Goal: Task Accomplishment & Management: Manage account settings

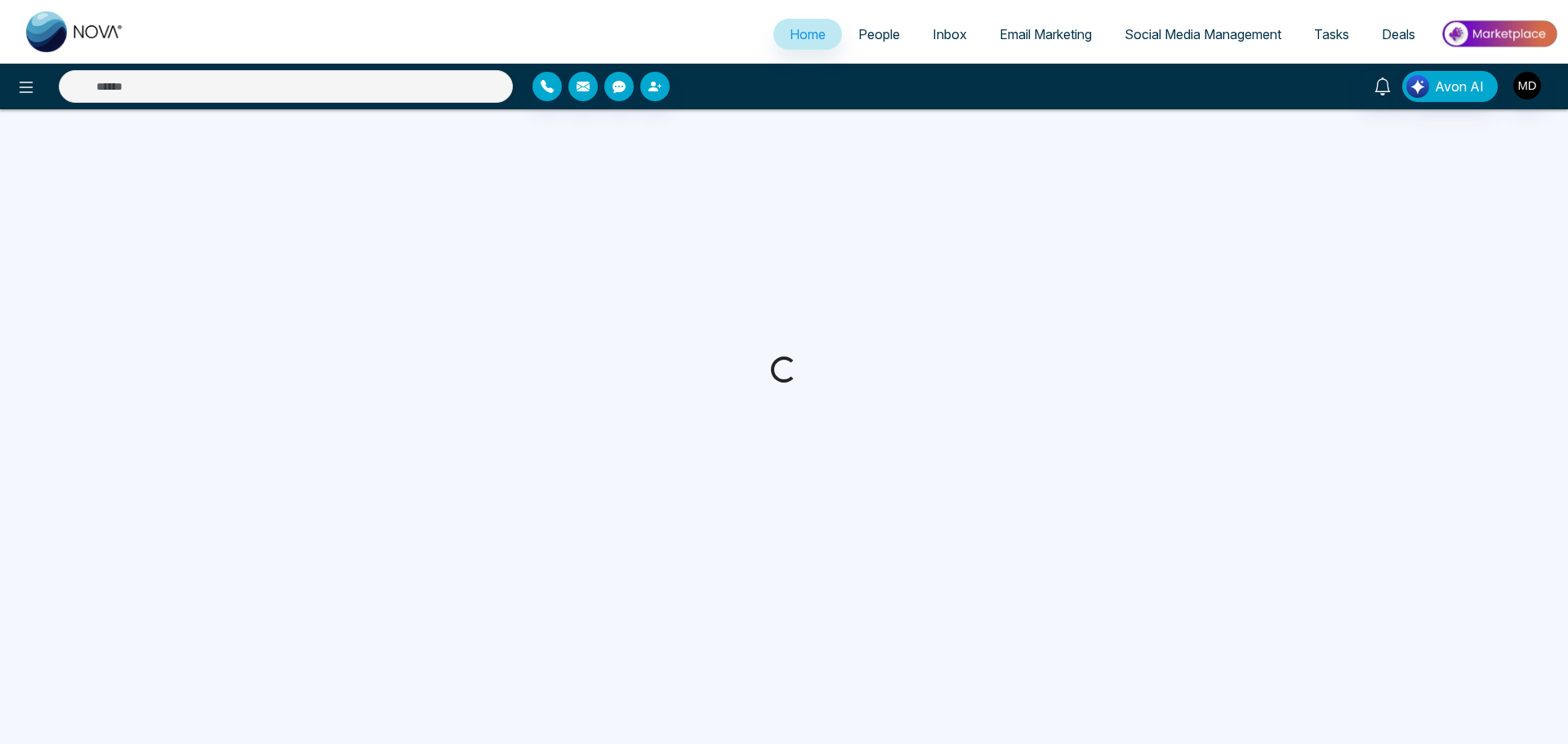
select select "*"
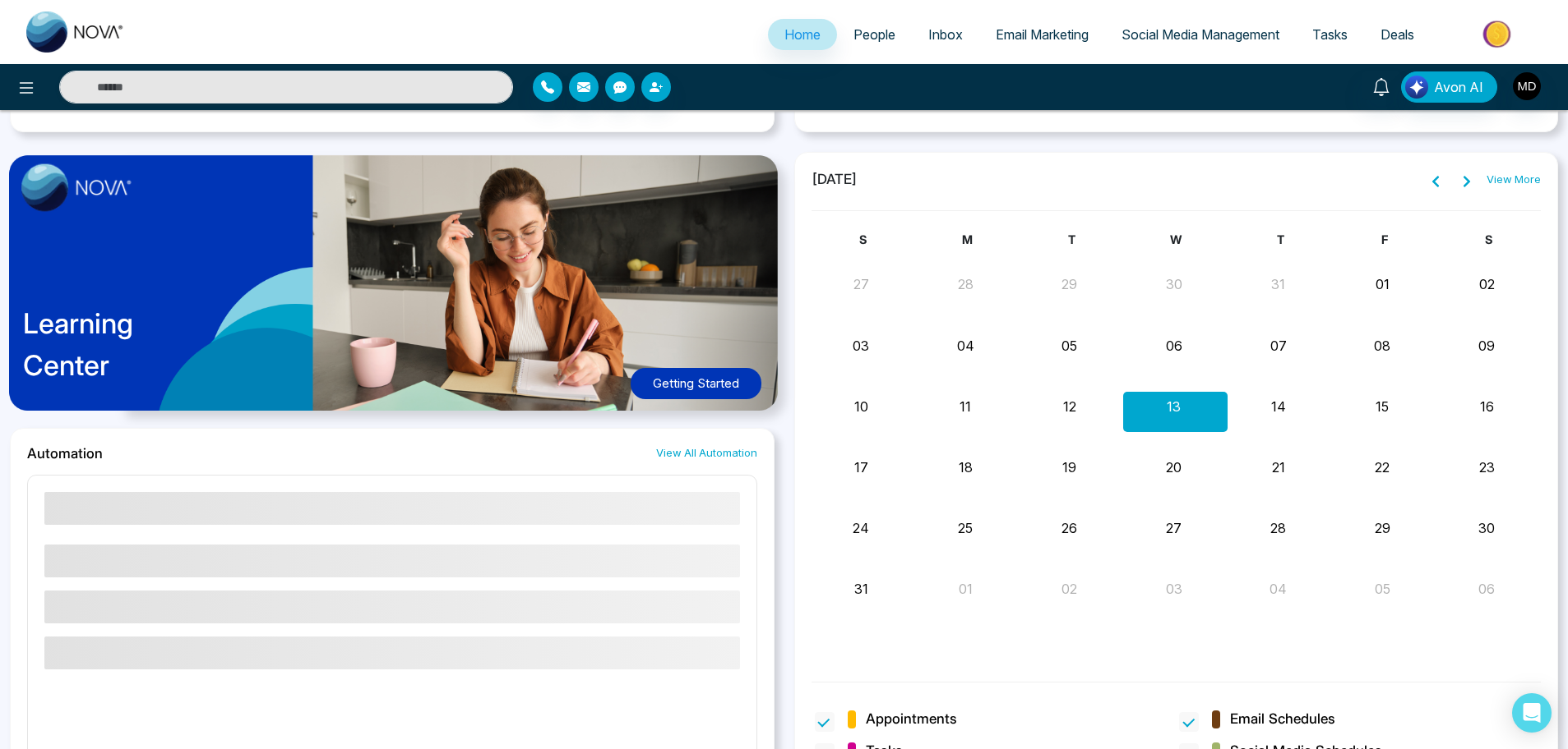
scroll to position [887, 0]
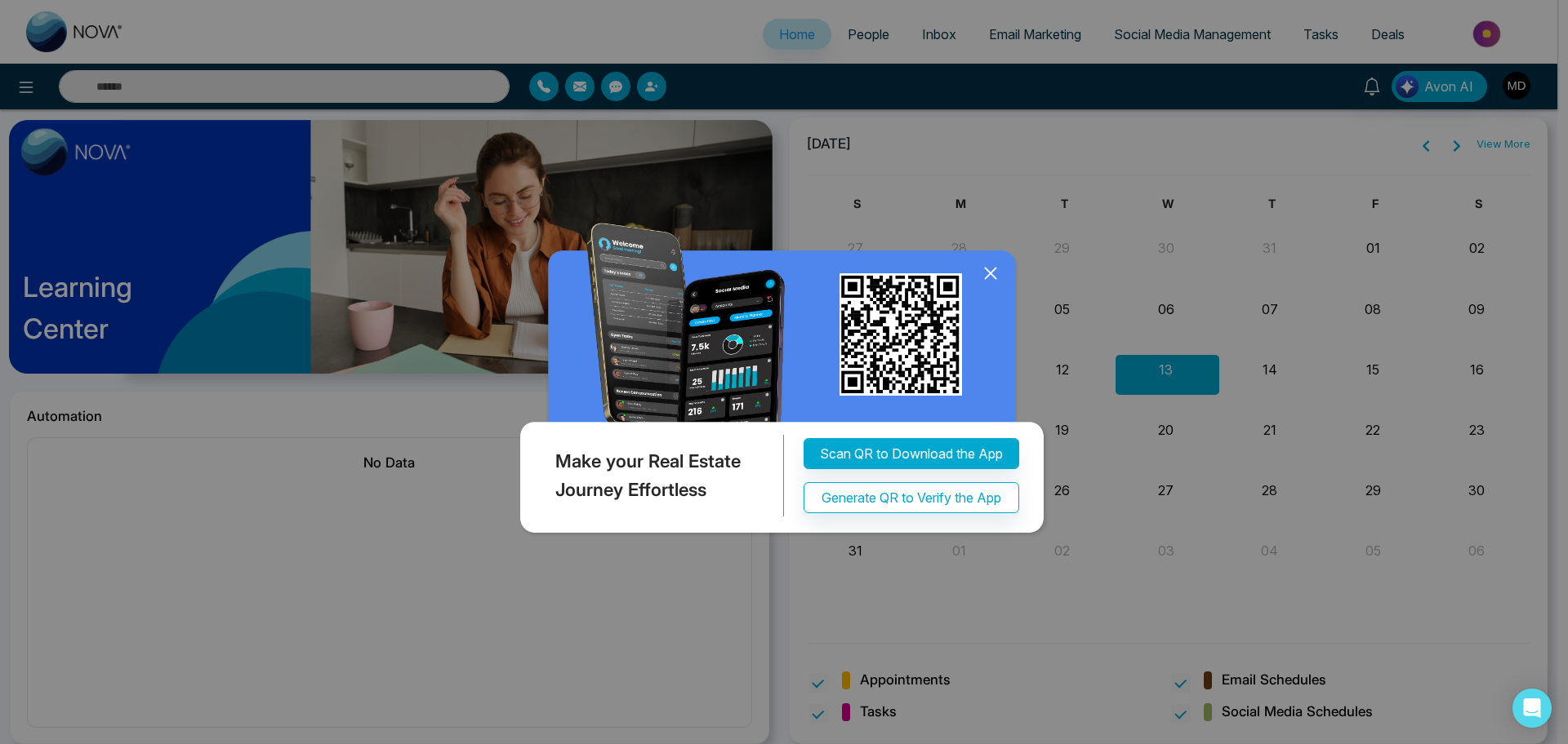
click at [992, 270] on icon at bounding box center [990, 273] width 24 height 24
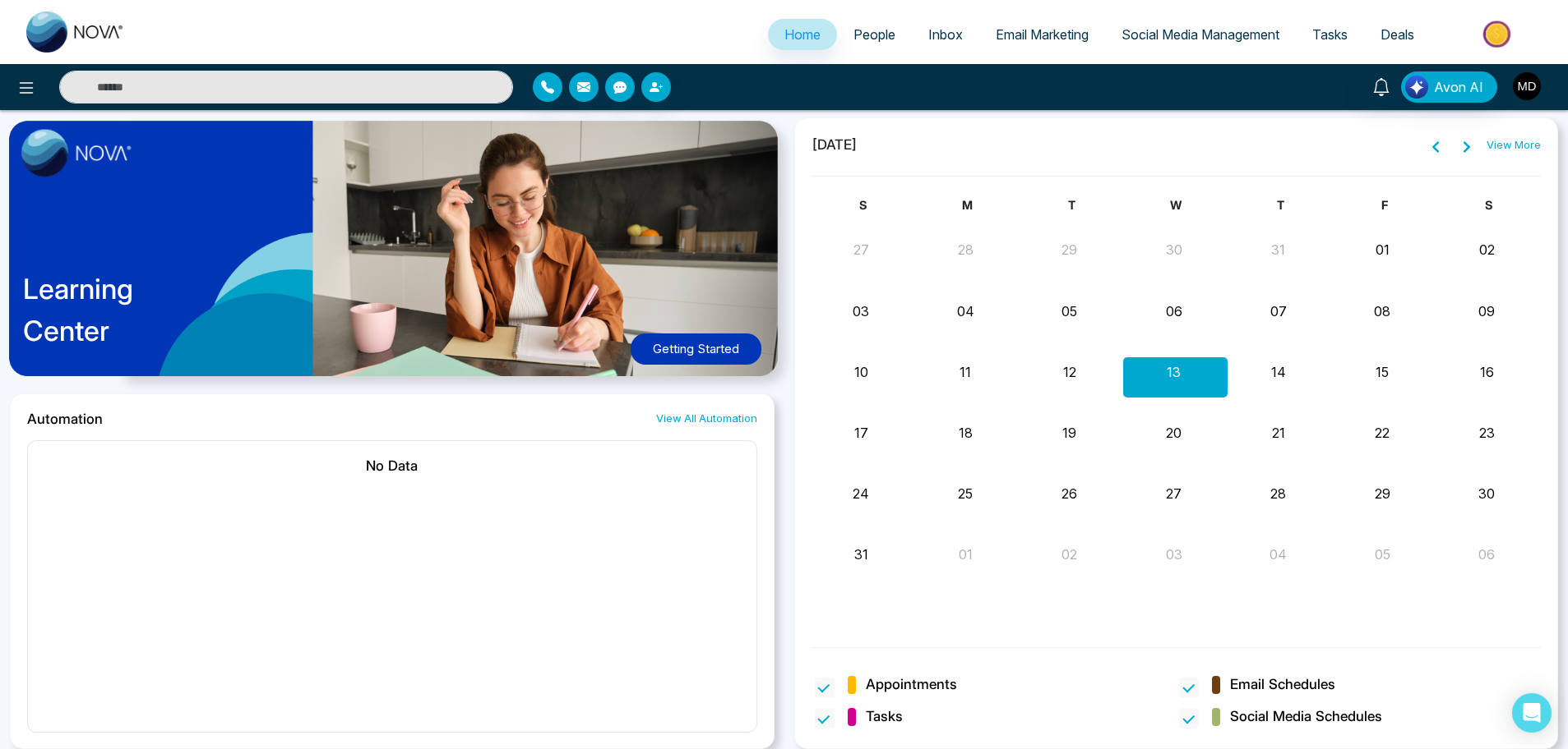
click at [1517, 83] on img "button" at bounding box center [1526, 86] width 28 height 28
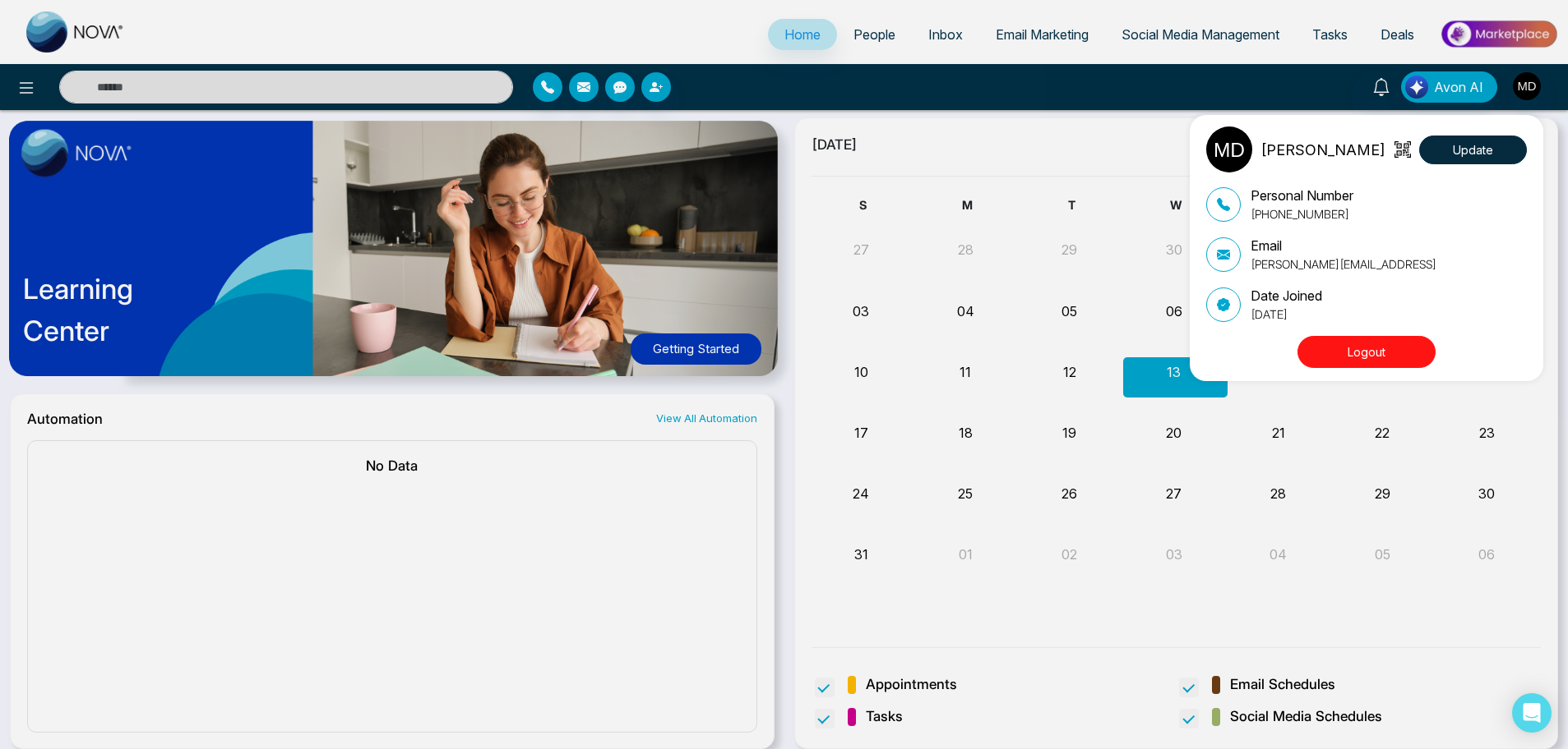
click at [1363, 345] on button "Logout" at bounding box center [1366, 351] width 138 height 32
